Goal: Information Seeking & Learning: Find specific fact

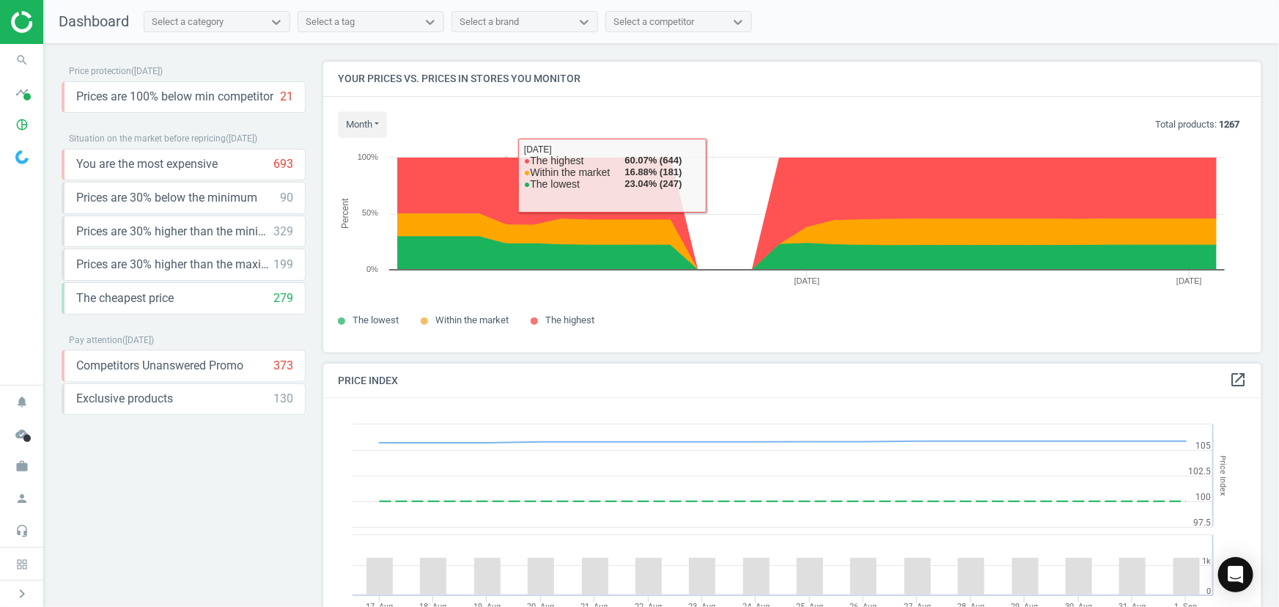
scroll to position [358, 950]
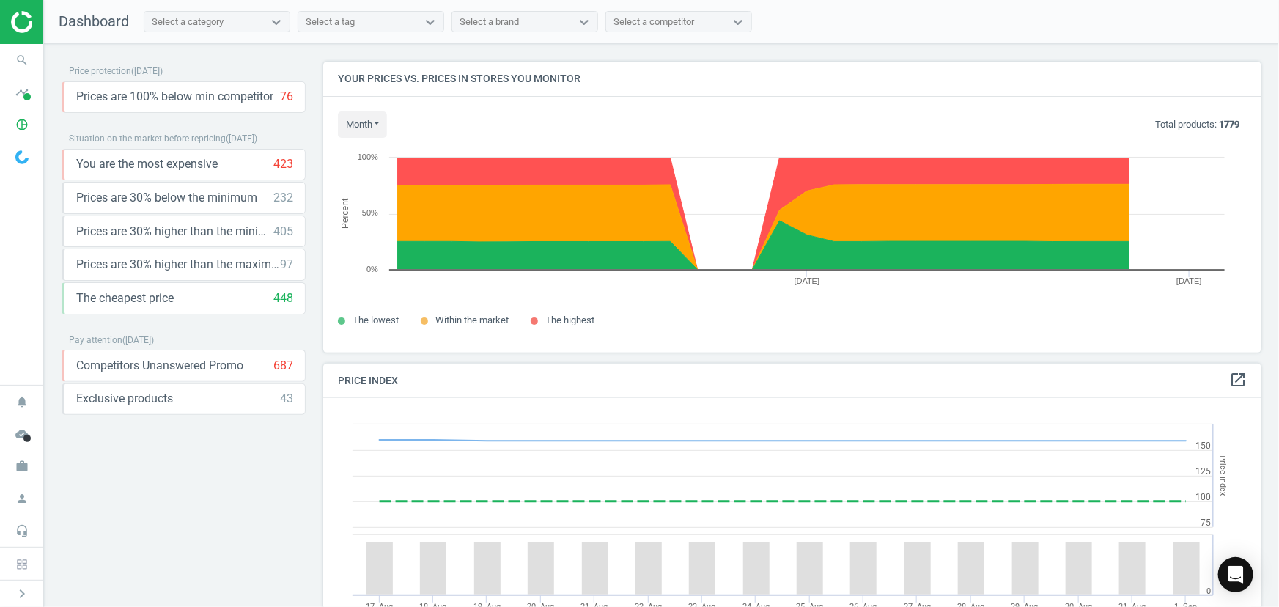
scroll to position [358, 950]
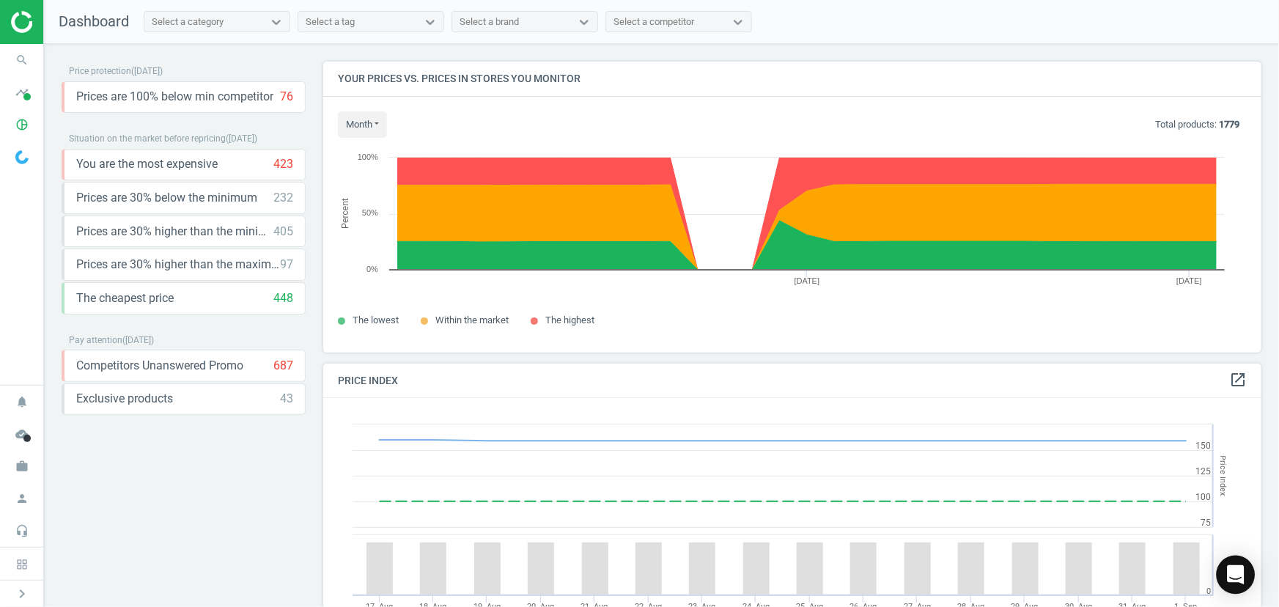
click at [1241, 572] on icon "Open Intercom Messenger" at bounding box center [1235, 574] width 17 height 19
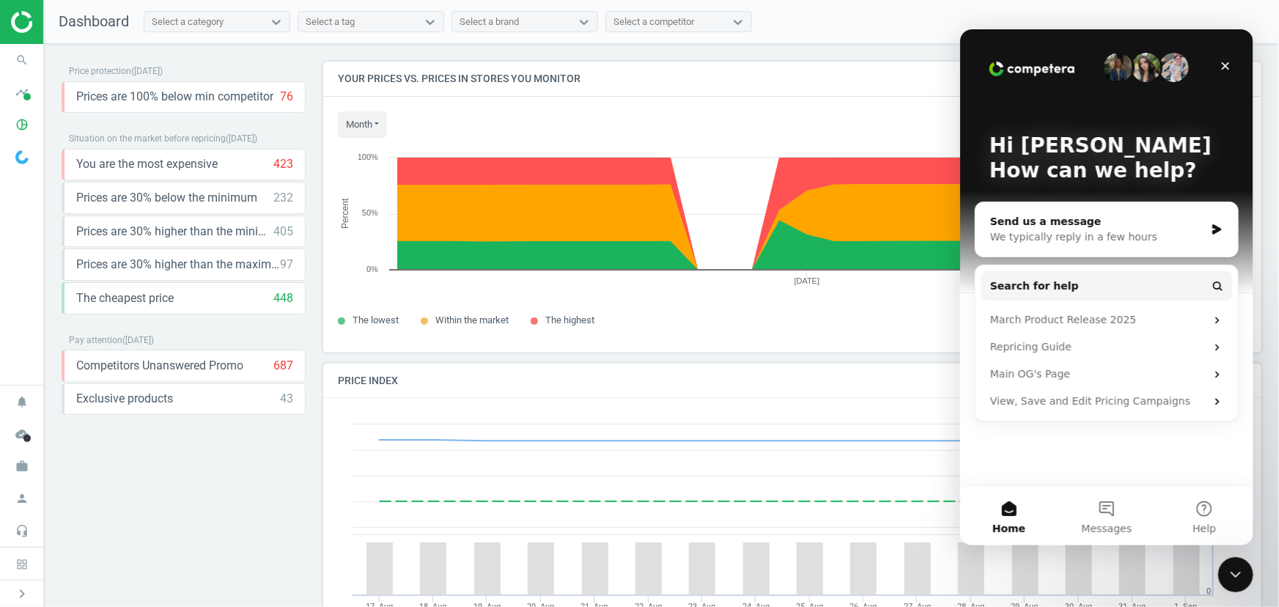
scroll to position [0, 0]
click at [1054, 222] on div "Send us a message" at bounding box center [1096, 220] width 215 height 15
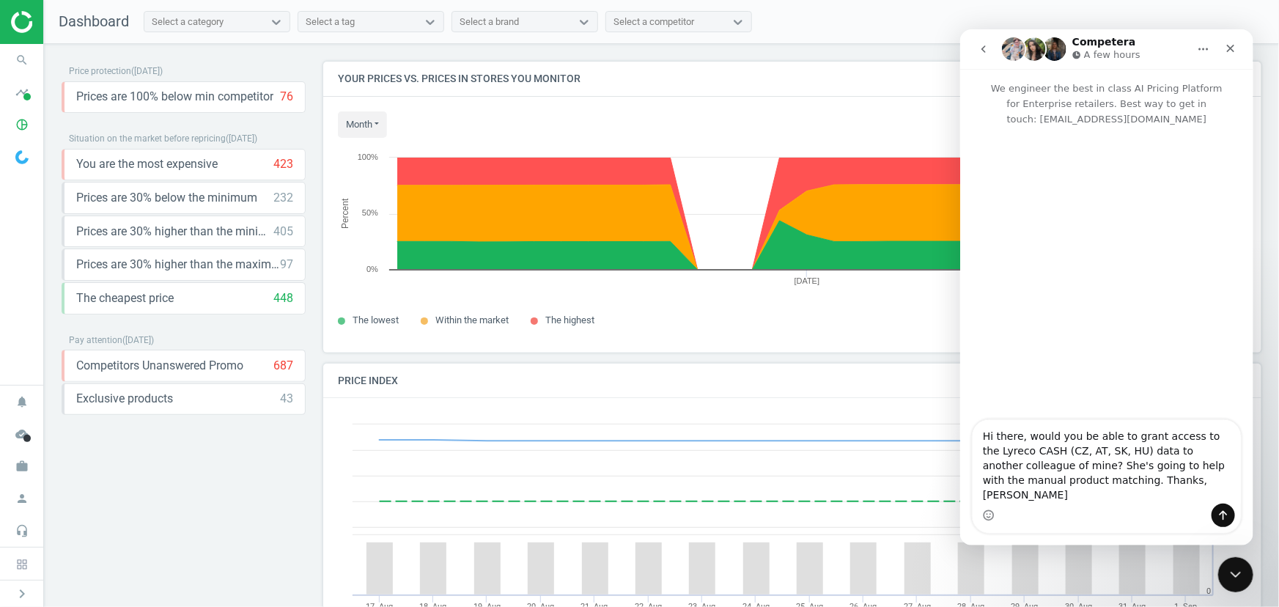
type textarea "Hi there, would you be able to grant access to the Lyreco CASH (CZ, AT, SK, HU)…"
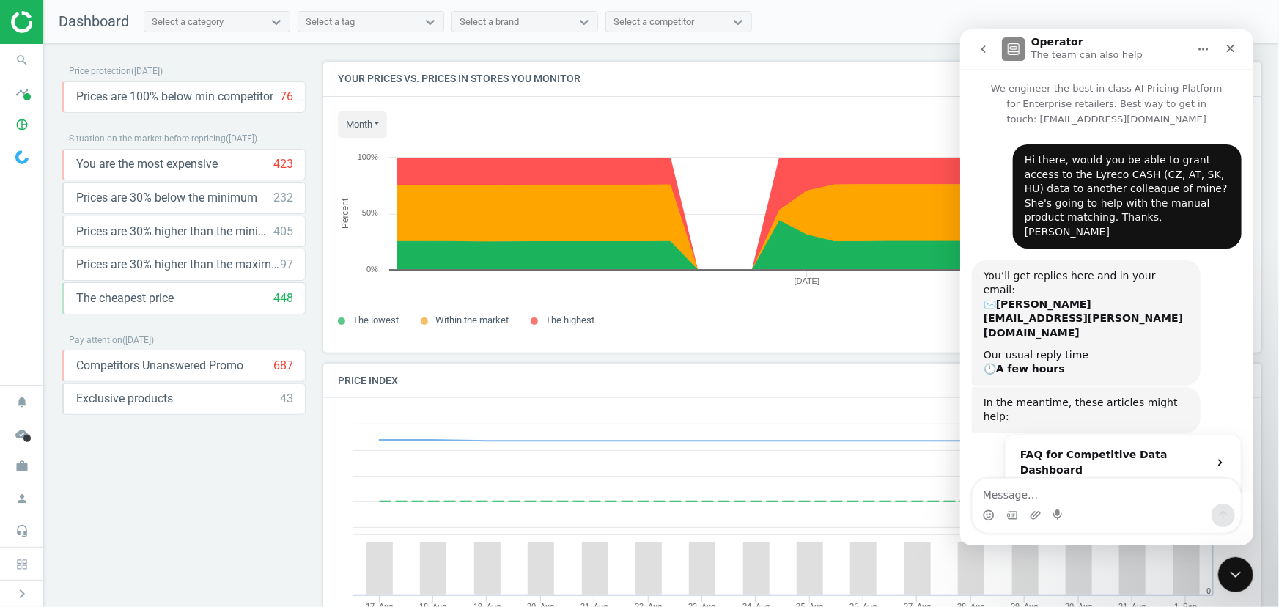
scroll to position [69, 0]
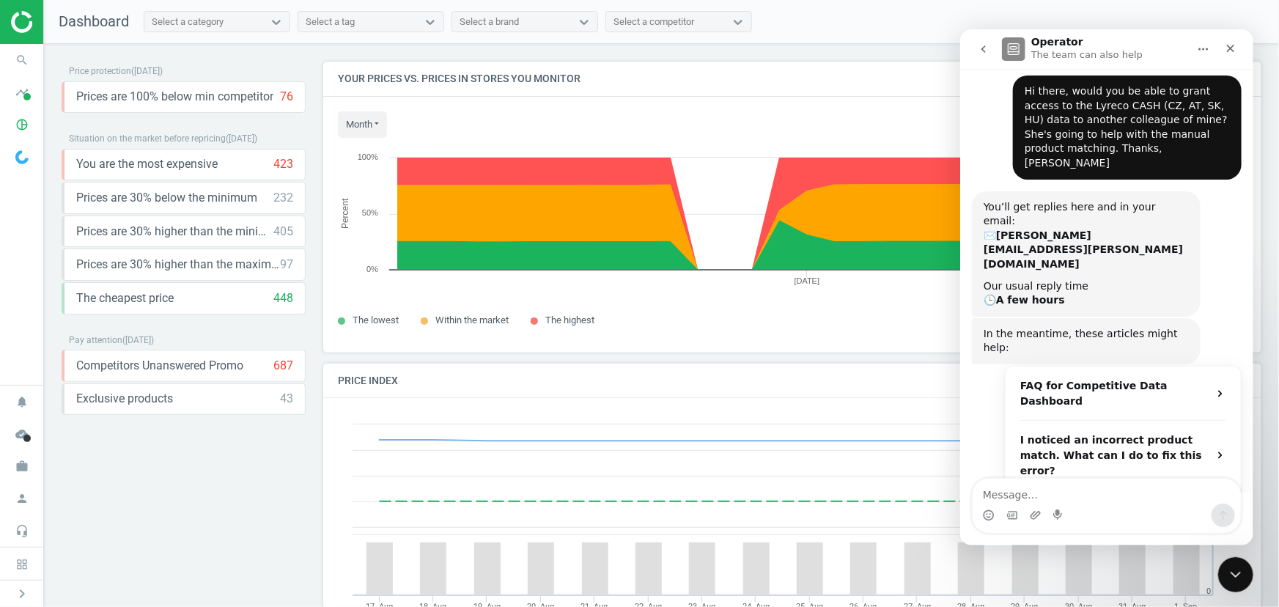
click at [1215, 503] on icon "Operator says…" at bounding box center [1220, 509] width 12 height 12
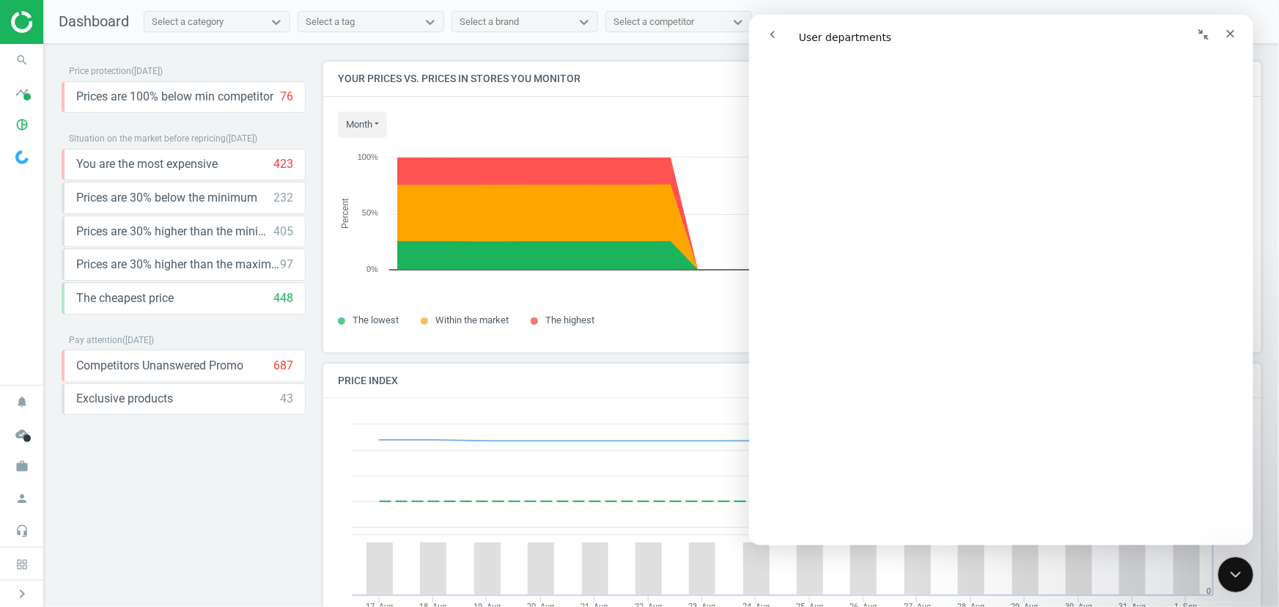
scroll to position [0, 0]
click at [779, 34] on button "go back" at bounding box center [772, 35] width 28 height 28
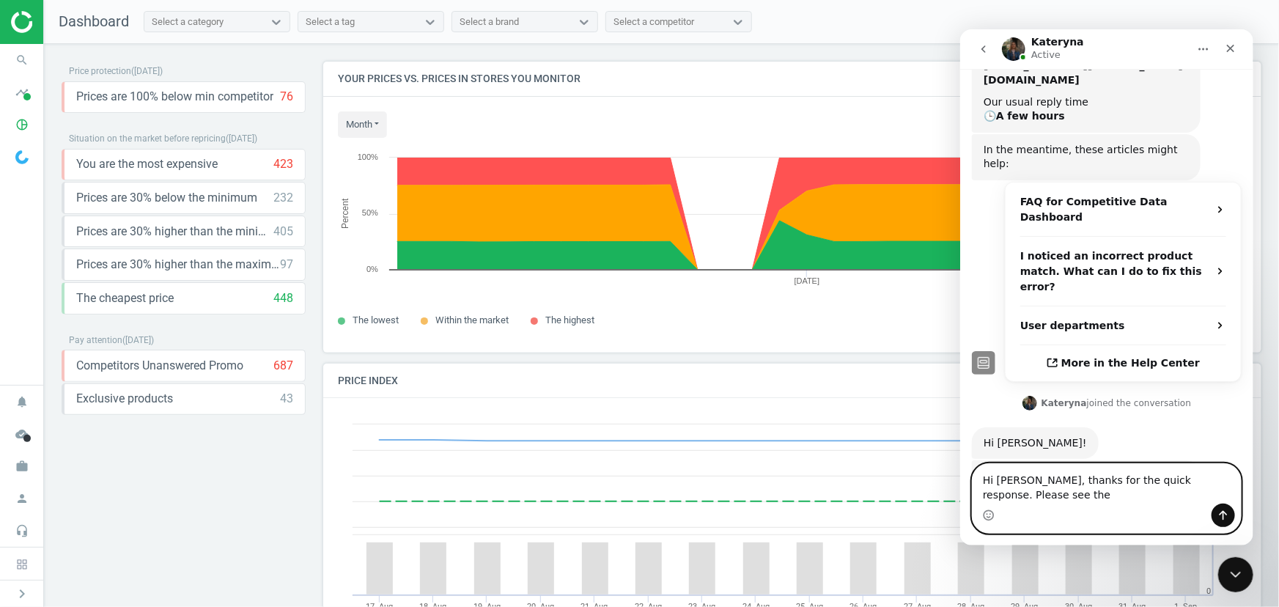
scroll to position [266, 0]
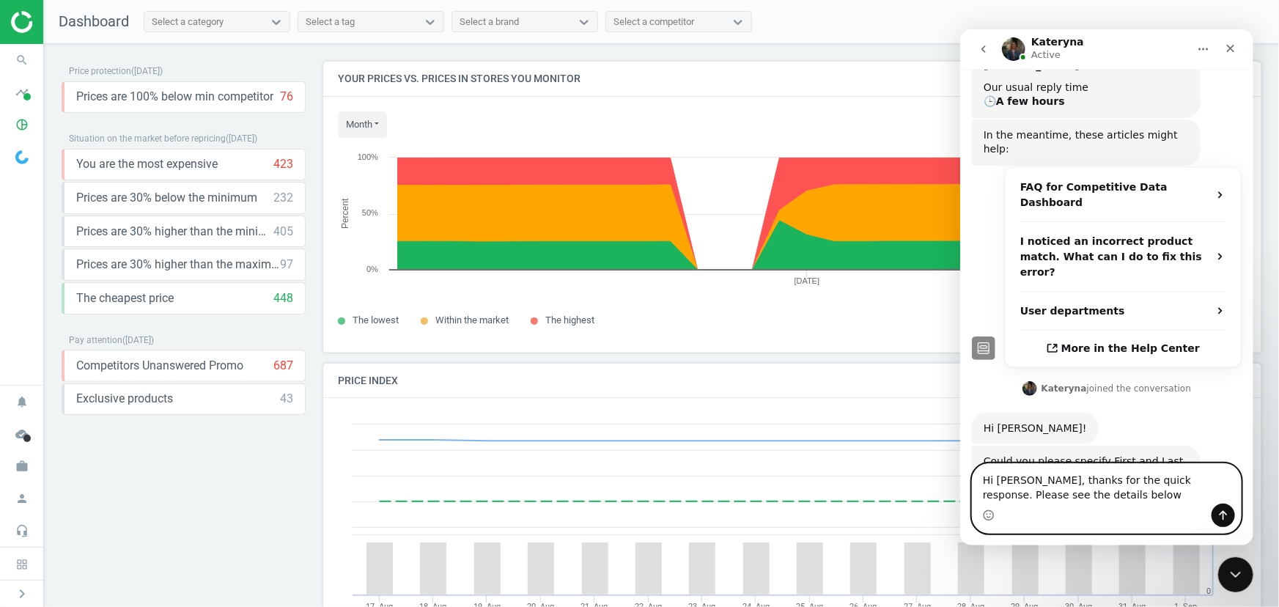
type textarea "Hi Kateryna, thanks for the quick response. Please see the details below:"
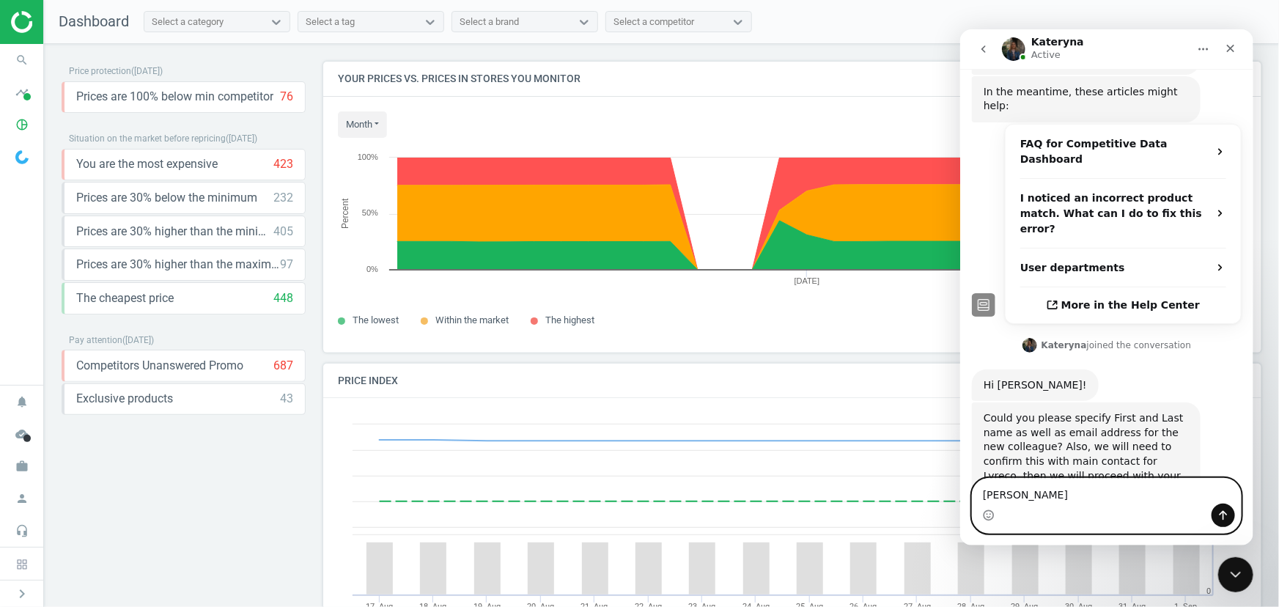
click at [1028, 498] on textarea "Kristina Nagy" at bounding box center [1106, 490] width 268 height 25
click at [999, 490] on textarea "Kristina Nagy" at bounding box center [1106, 490] width 268 height 25
type textarea "Krisztina Nagy"
click at [1091, 497] on textarea "Krisztina Nagy" at bounding box center [1106, 490] width 268 height 25
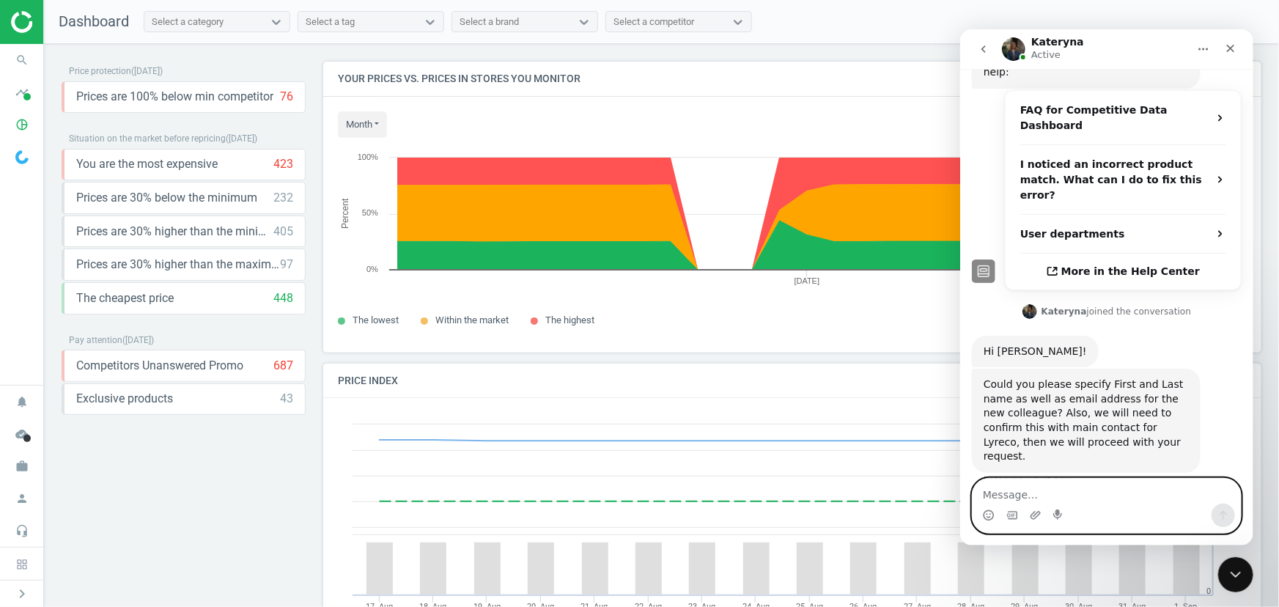
paste textarea "krisztina.nagy@lyreco.com"
type textarea "krisztina.nagy@lyreco.com"
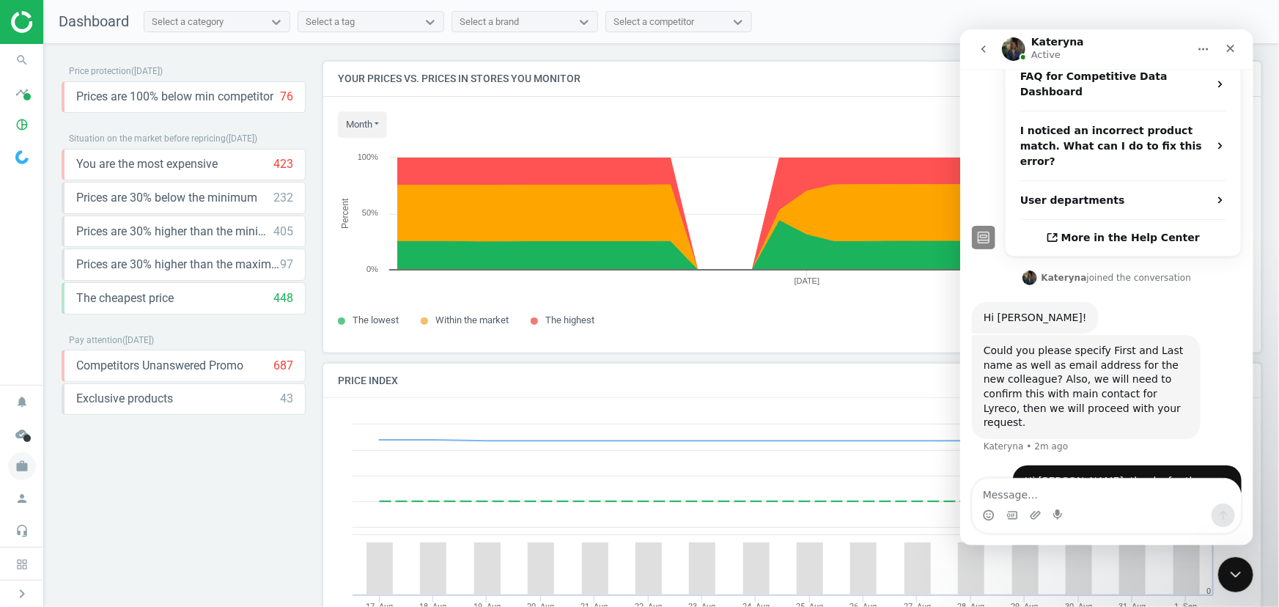
click at [26, 470] on icon "work" at bounding box center [22, 466] width 28 height 28
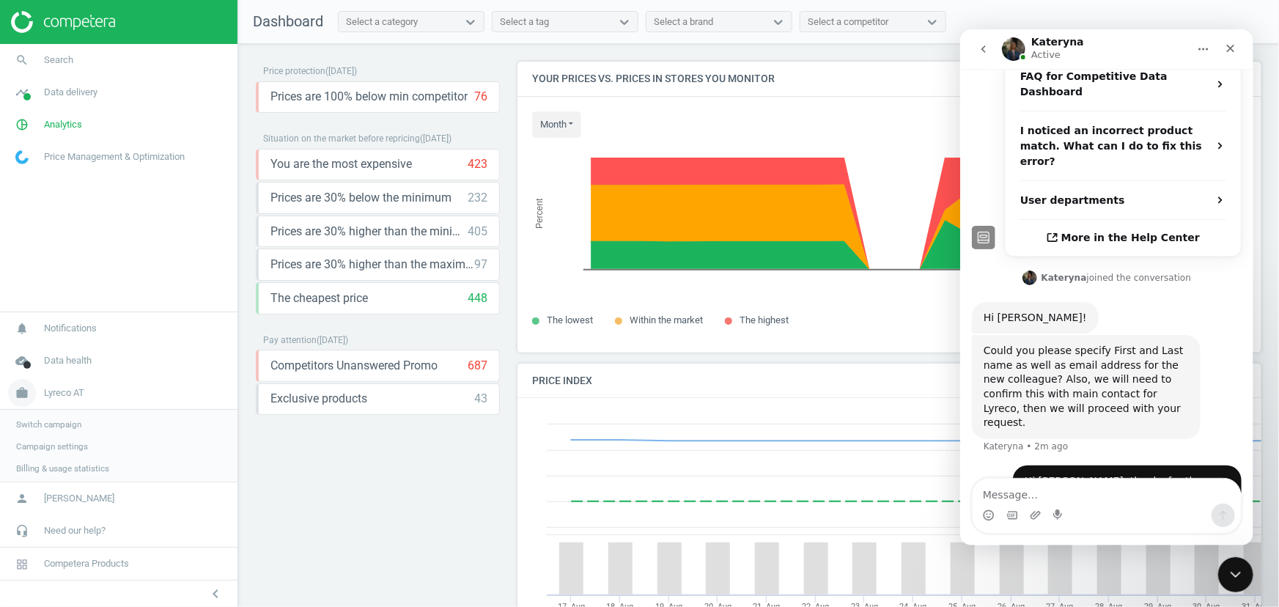
scroll to position [0, 0]
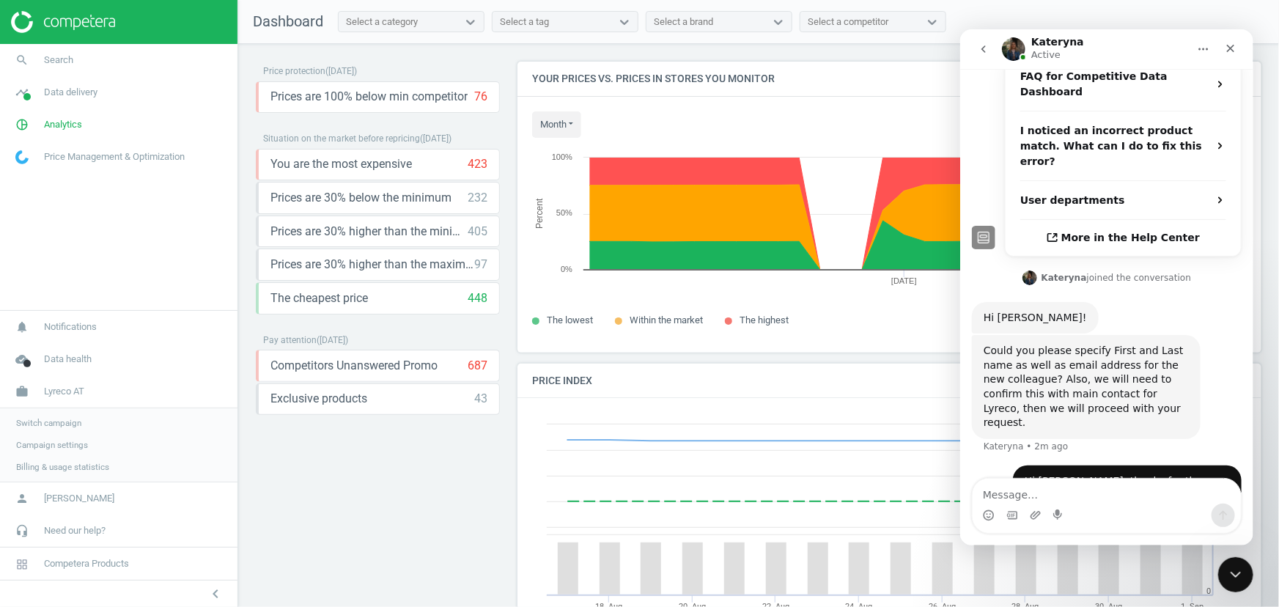
click at [55, 421] on span "Switch campaign" at bounding box center [48, 423] width 65 height 12
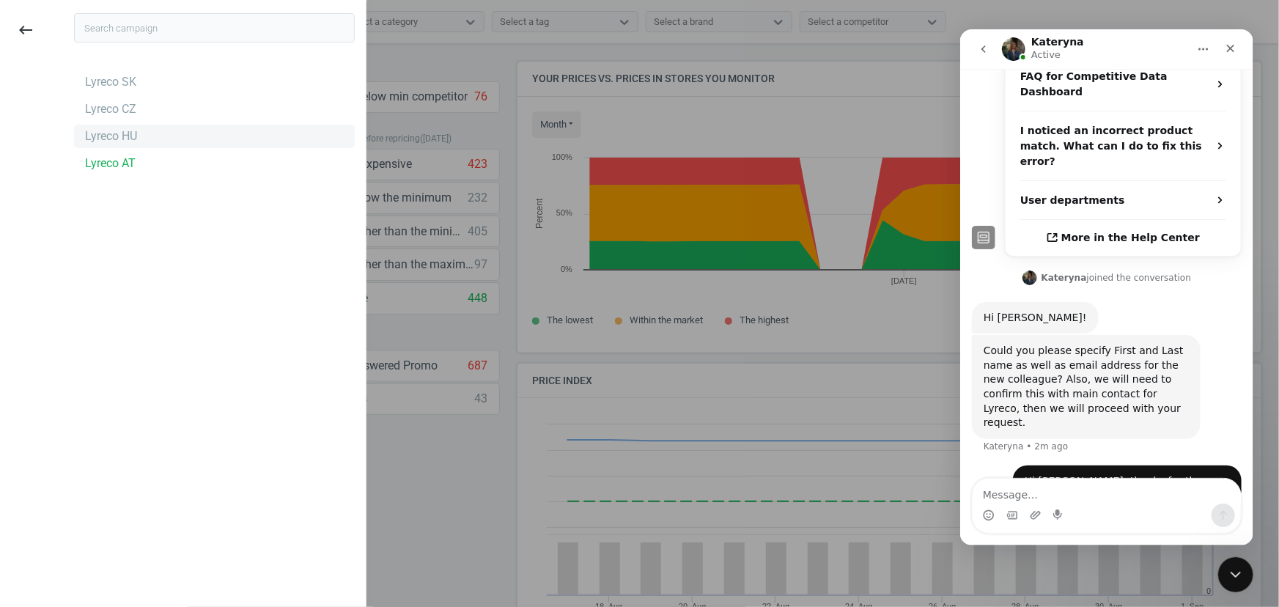
click at [111, 139] on div "Lyreco HU" at bounding box center [111, 136] width 52 height 16
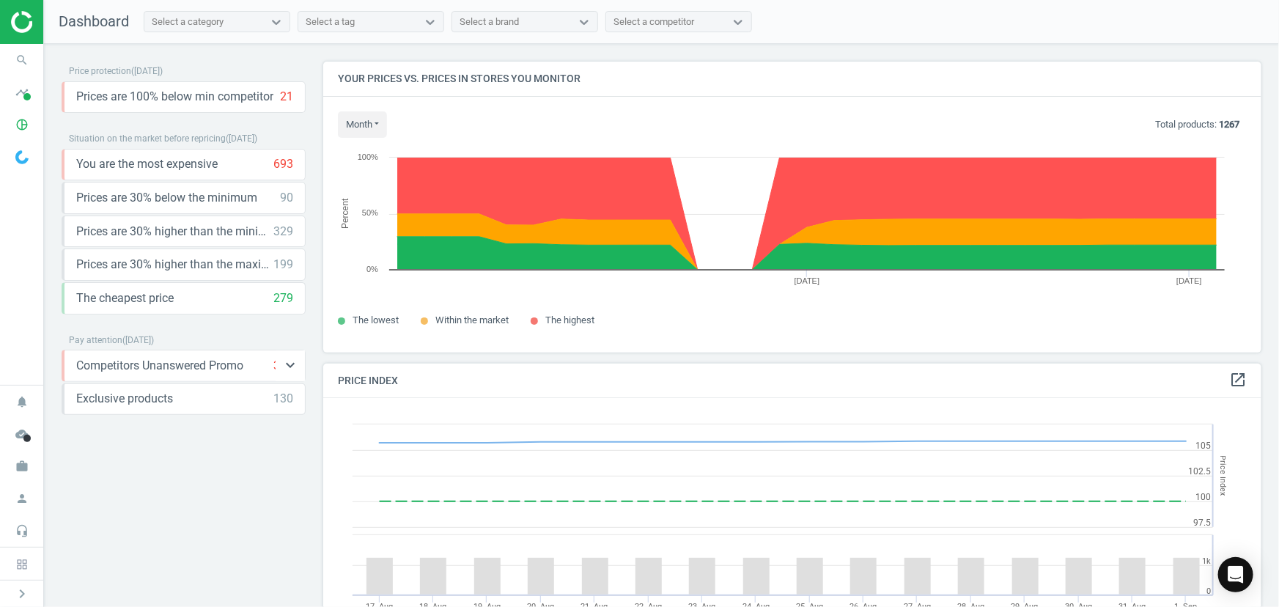
scroll to position [358, 950]
click at [21, 62] on icon "search" at bounding box center [22, 60] width 28 height 28
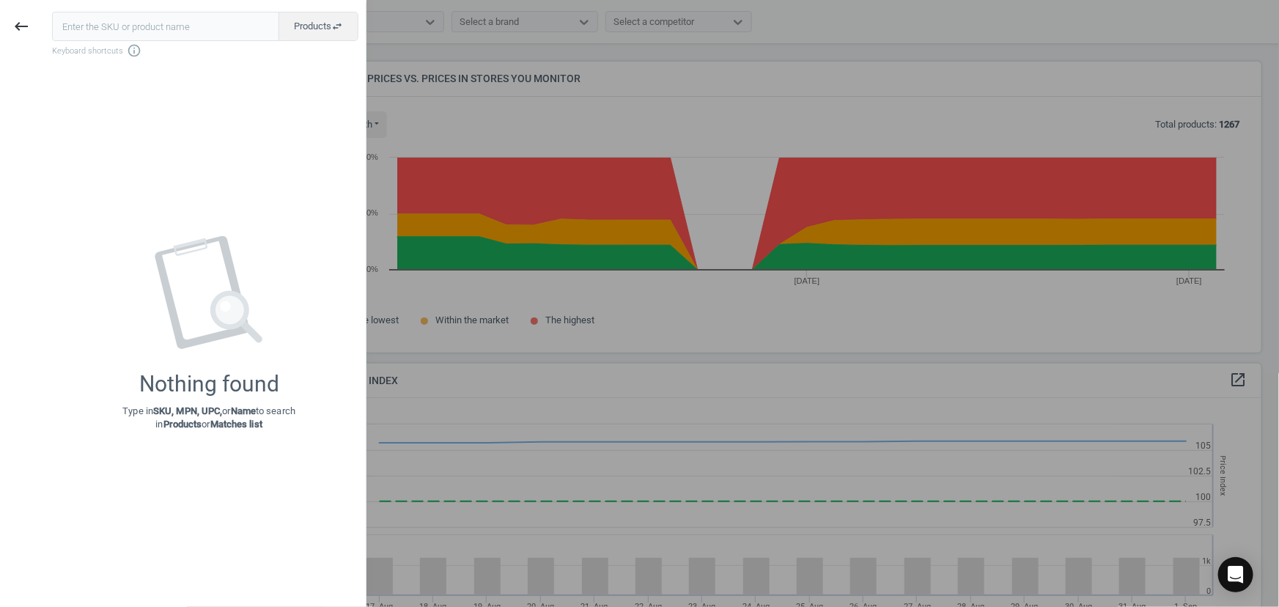
click at [148, 30] on input "text" at bounding box center [165, 26] width 227 height 29
type input "159543"
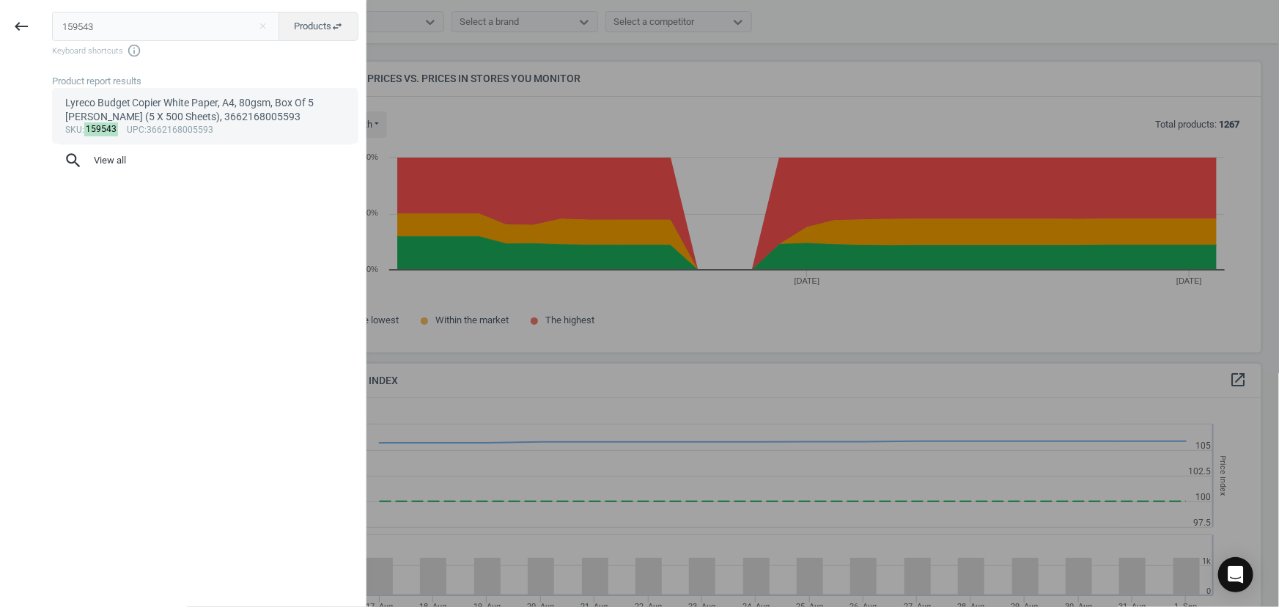
click at [242, 111] on div "Lyreco Budget Copier White Paper, A4, 80gsm, Box Of 5 Reams (5 X 500 Sheets), 3…" at bounding box center [205, 110] width 281 height 29
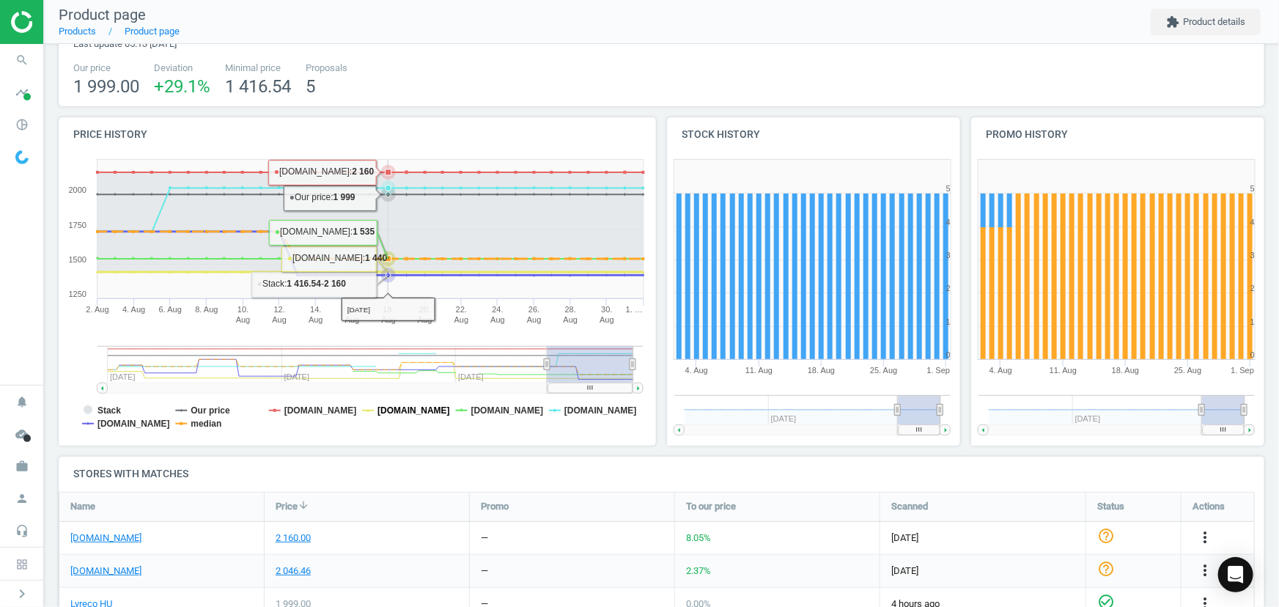
scroll to position [238, 0]
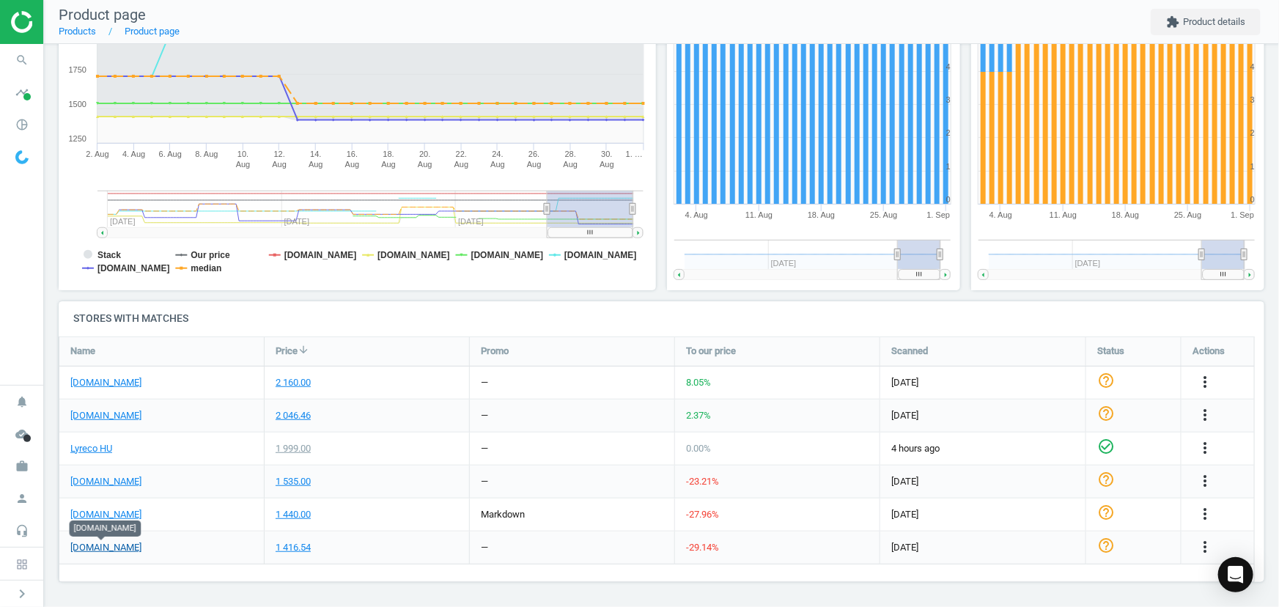
click at [122, 548] on link "officedepot.hu" at bounding box center [105, 547] width 71 height 13
click at [108, 511] on link "web24.hu" at bounding box center [105, 514] width 71 height 13
click at [114, 482] on link "vectraline.hu" at bounding box center [105, 481] width 71 height 13
click at [114, 383] on link "pbs-shop.hu" at bounding box center [105, 382] width 71 height 13
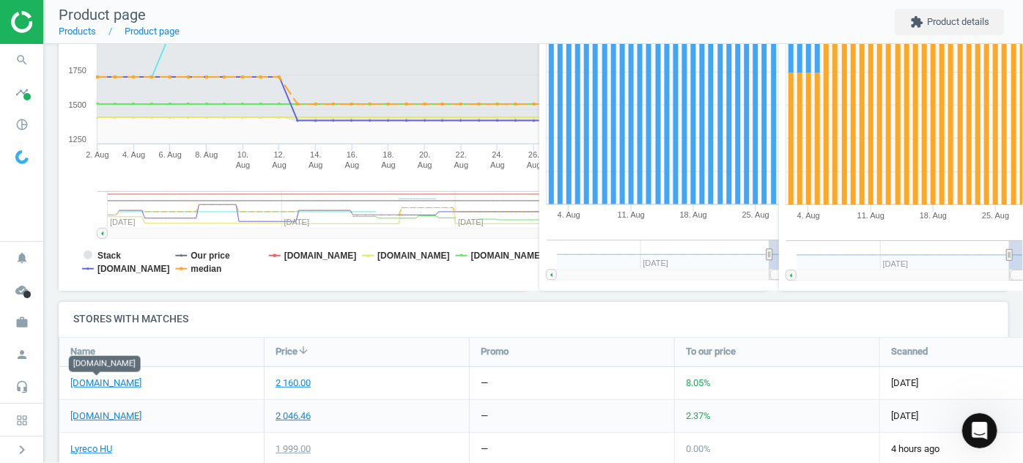
scroll to position [0, 0]
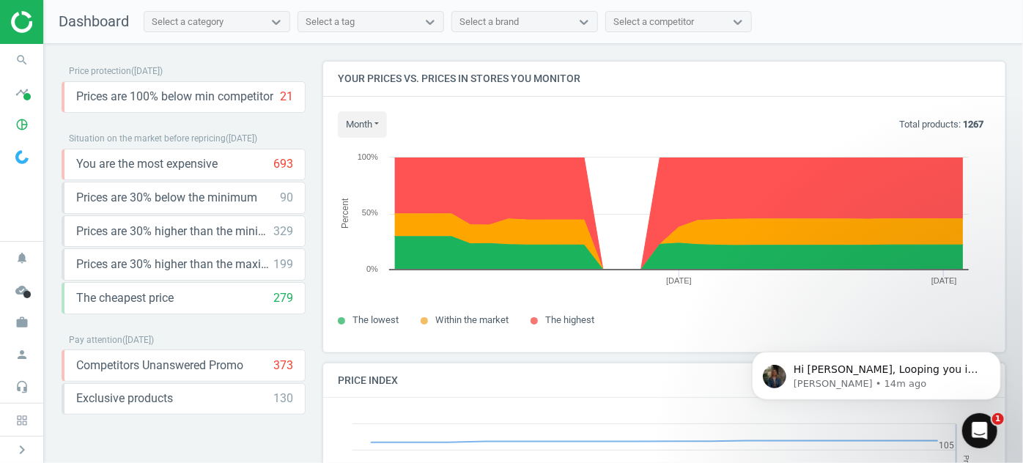
scroll to position [358, 693]
click at [899, 374] on p "Hi Monika, Looping you in, please, confirm the addition of krisztina.nagy@lyrec…" at bounding box center [887, 369] width 189 height 15
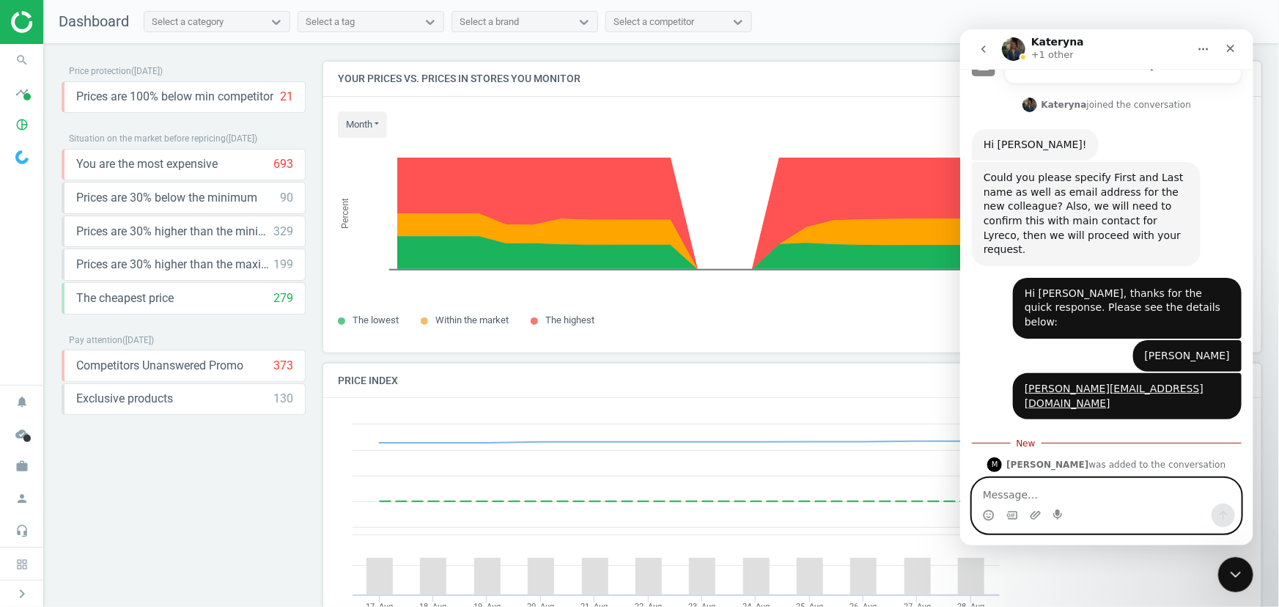
scroll to position [7, 7]
